Goal: Find specific page/section: Find specific page/section

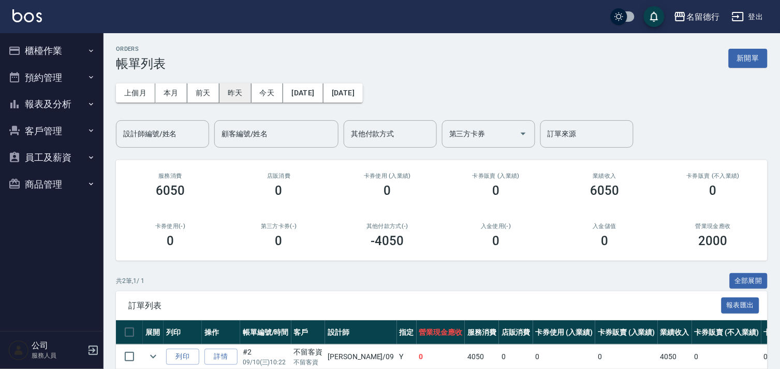
click at [232, 90] on button "昨天" at bounding box center [236, 92] width 32 height 19
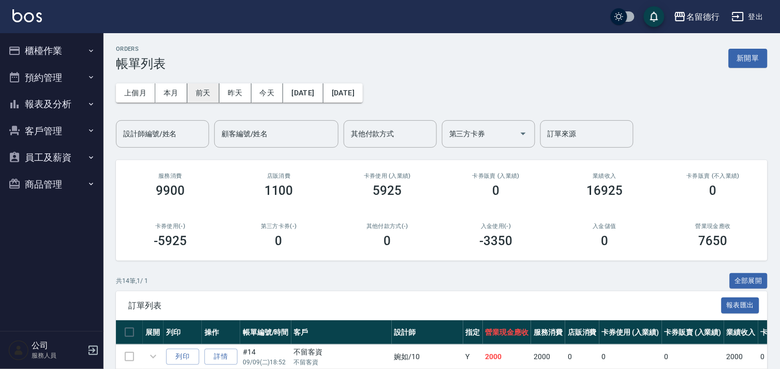
click at [213, 94] on button "前天" at bounding box center [203, 92] width 32 height 19
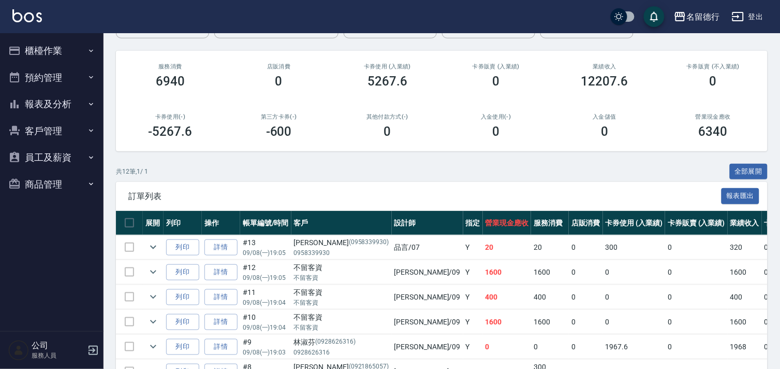
scroll to position [115, 0]
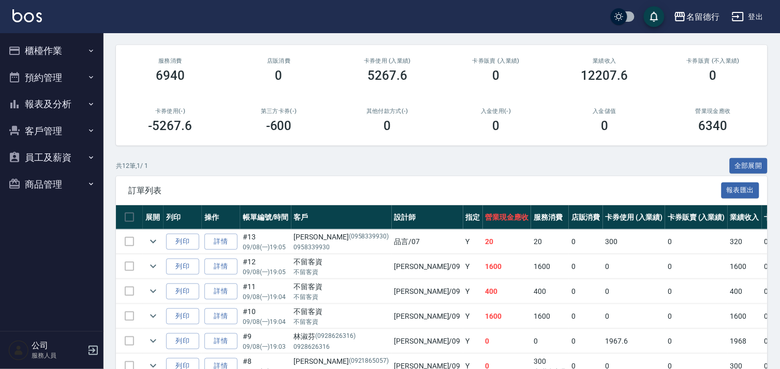
click at [59, 105] on button "報表及分析" at bounding box center [51, 104] width 95 height 27
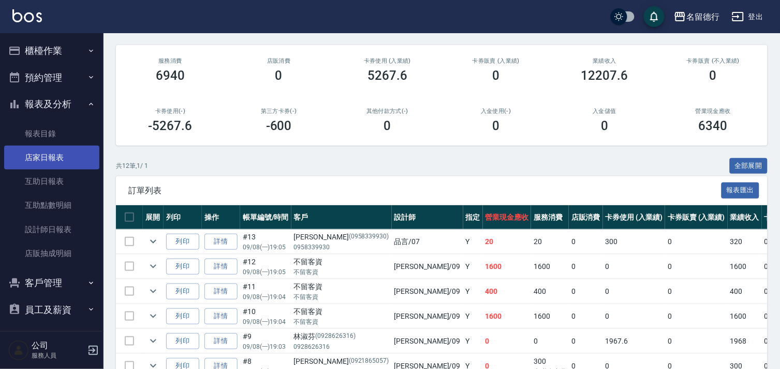
click at [43, 155] on link "店家日報表" at bounding box center [51, 157] width 95 height 24
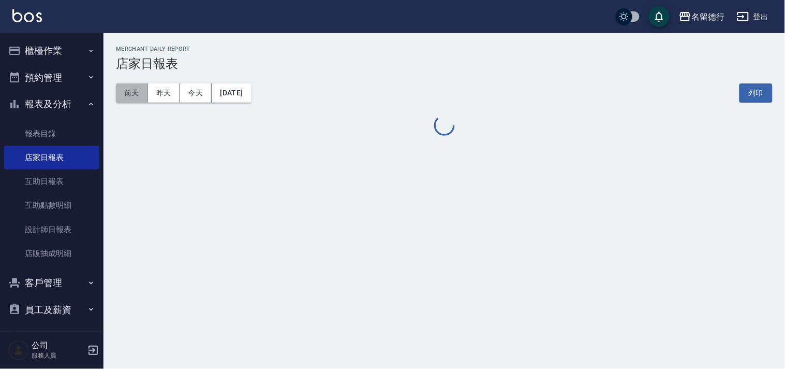
click at [142, 92] on button "前天" at bounding box center [132, 92] width 32 height 19
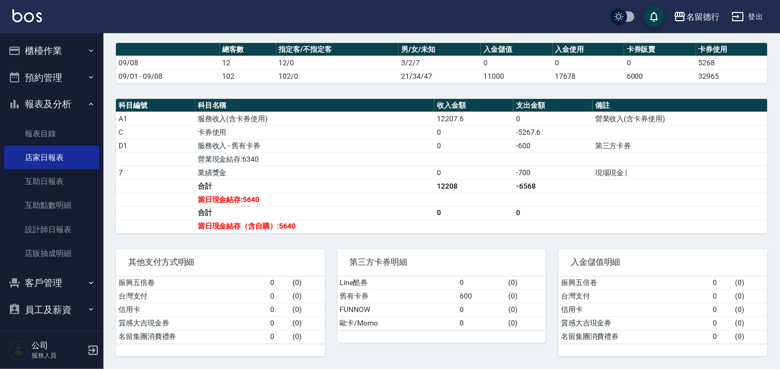
scroll to position [11, 0]
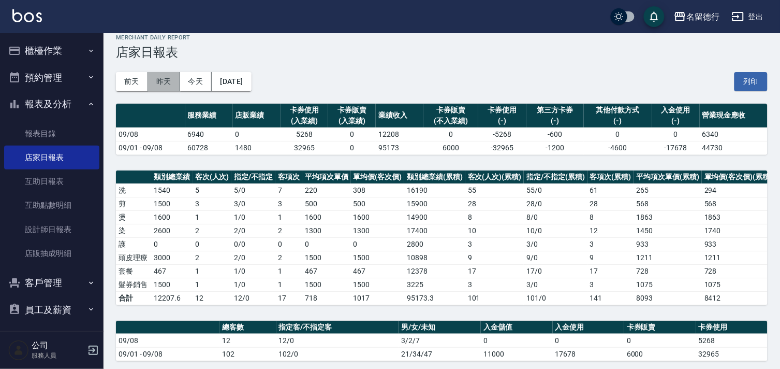
click at [167, 72] on button "昨天" at bounding box center [164, 81] width 32 height 19
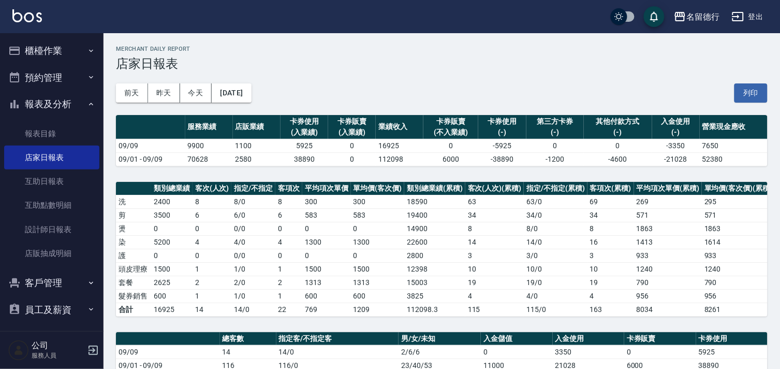
scroll to position [326, 0]
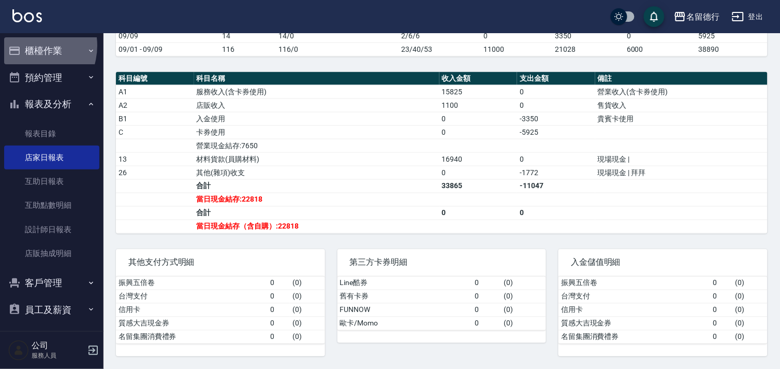
click at [27, 46] on button "櫃檯作業" at bounding box center [51, 50] width 95 height 27
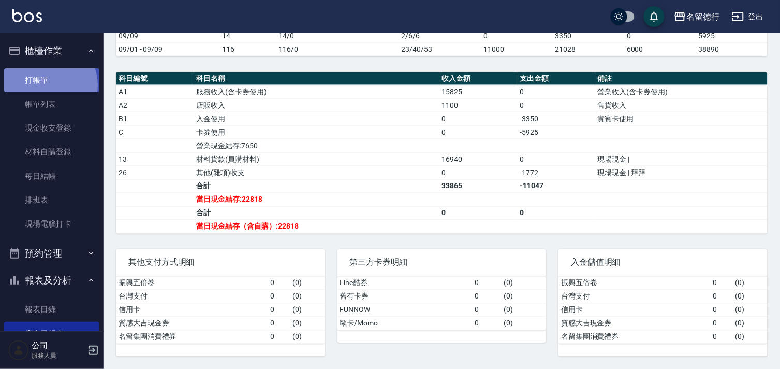
click at [45, 85] on link "打帳單" at bounding box center [51, 80] width 95 height 24
